Goal: Task Accomplishment & Management: Use online tool/utility

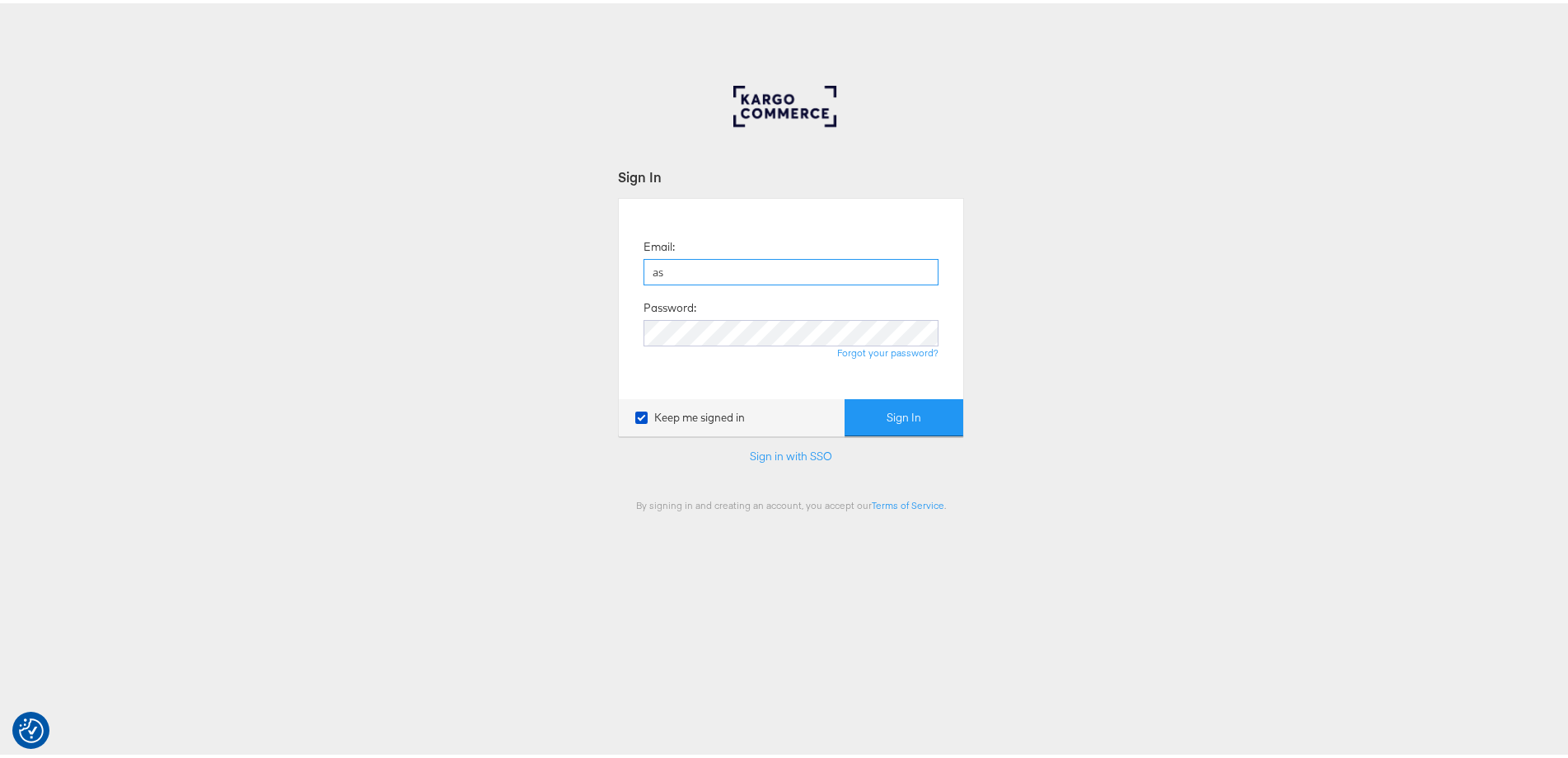
type input "[PERSON_NAME][EMAIL_ADDRESS][PERSON_NAME][DOMAIN_NAME]"
click at [845, 396] on button "Sign In" at bounding box center [903, 414] width 118 height 38
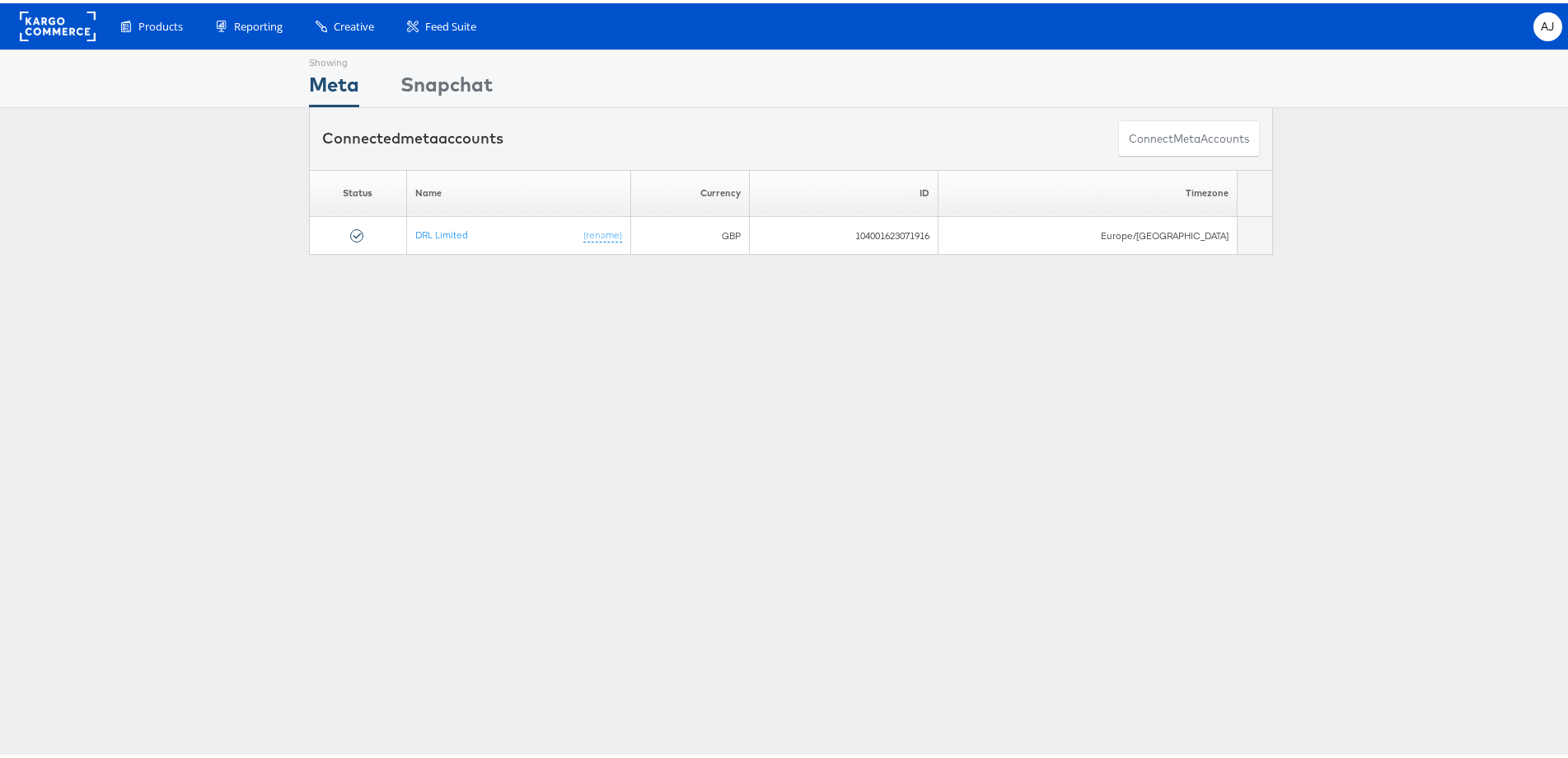
click at [79, 26] on rect at bounding box center [57, 23] width 76 height 30
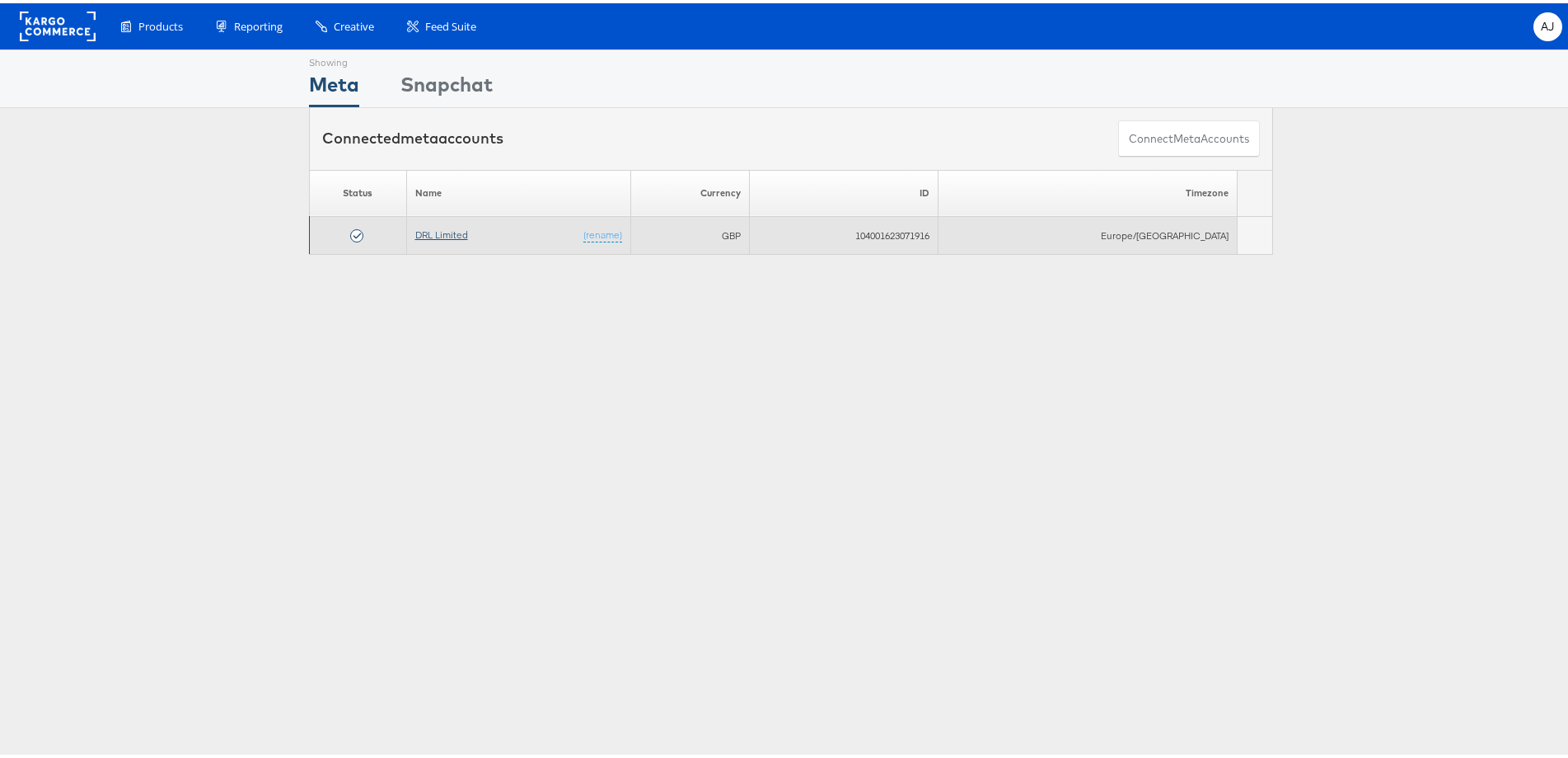
click at [453, 228] on link "DRL Limited" at bounding box center [441, 231] width 53 height 13
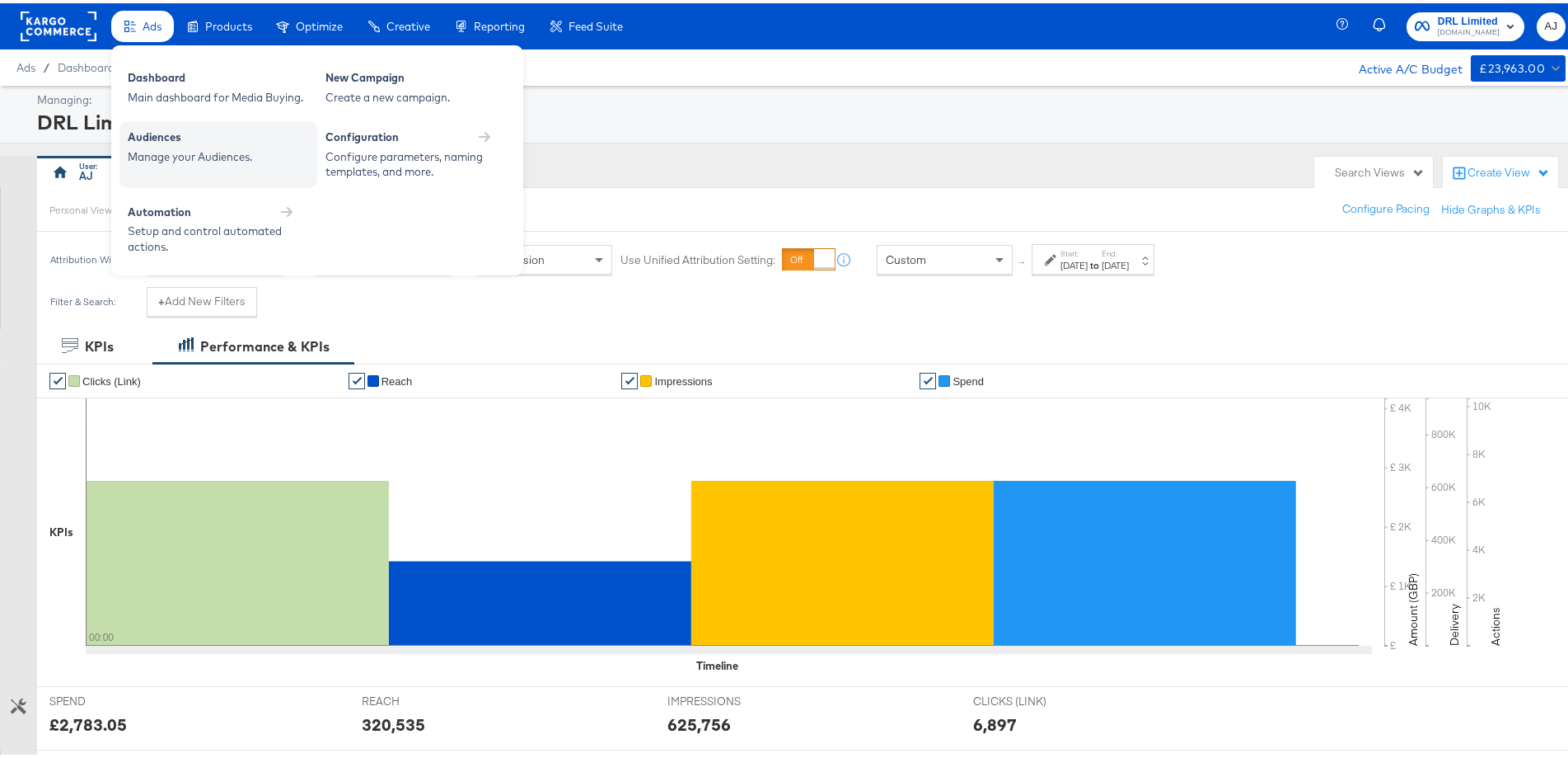
click at [170, 143] on div "Audiences" at bounding box center [218, 136] width 182 height 20
